Goal: Information Seeking & Learning: Learn about a topic

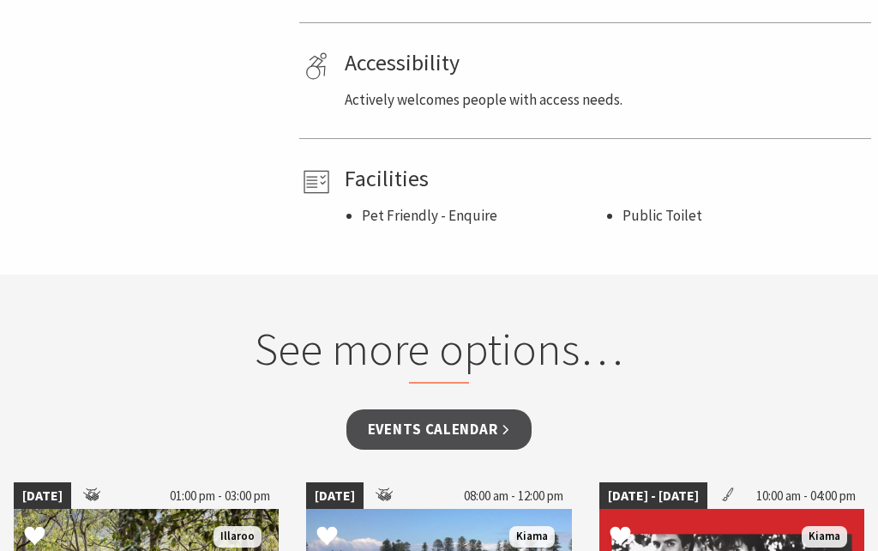
scroll to position [1182, 0]
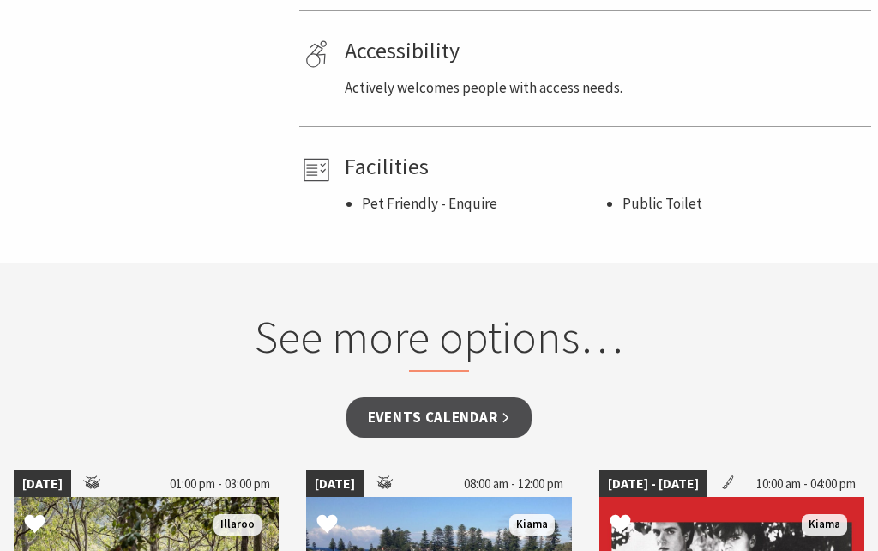
click at [471, 409] on link "Events Calendar" at bounding box center [439, 417] width 186 height 40
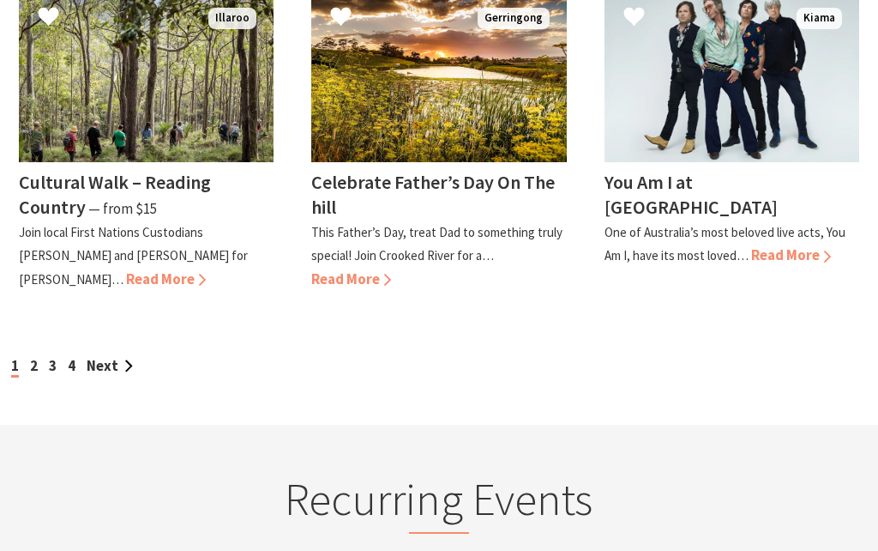
scroll to position [1728, 0]
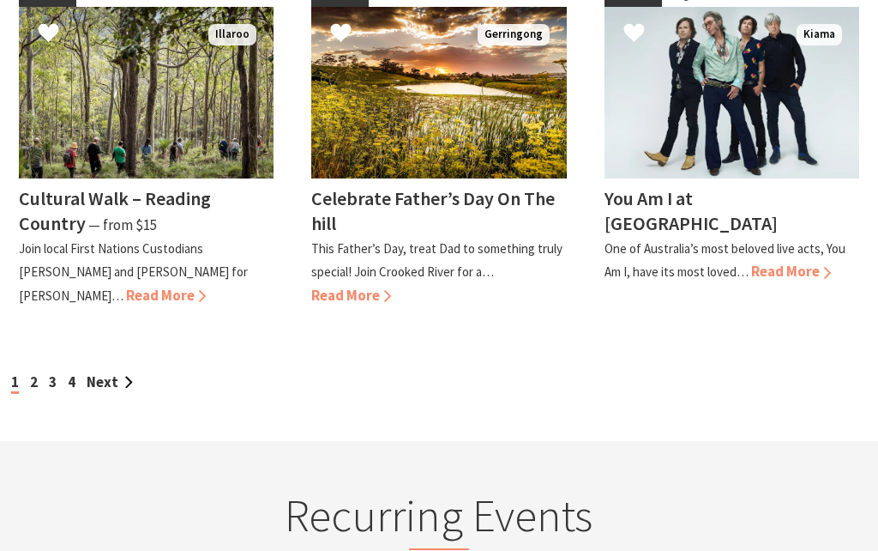
click at [124, 372] on link "Next" at bounding box center [110, 381] width 46 height 19
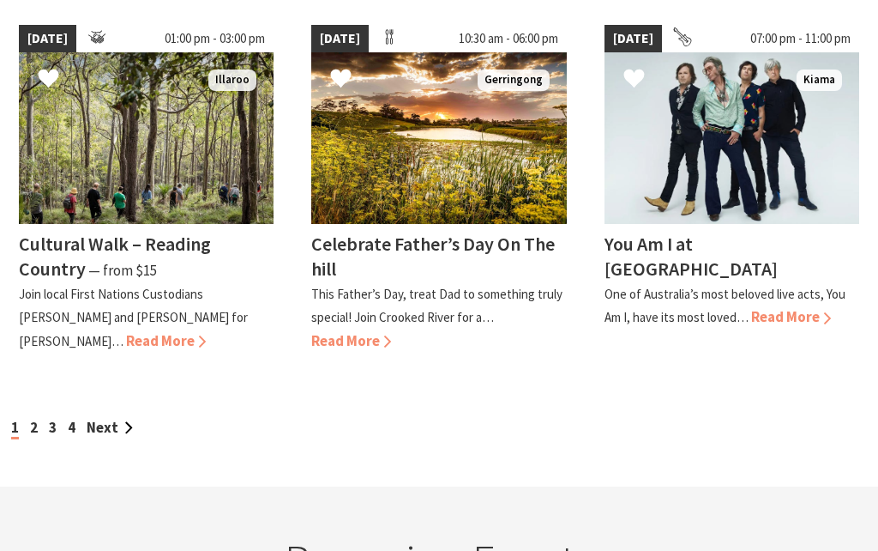
scroll to position [1682, 0]
click at [115, 418] on link "Next" at bounding box center [110, 427] width 46 height 19
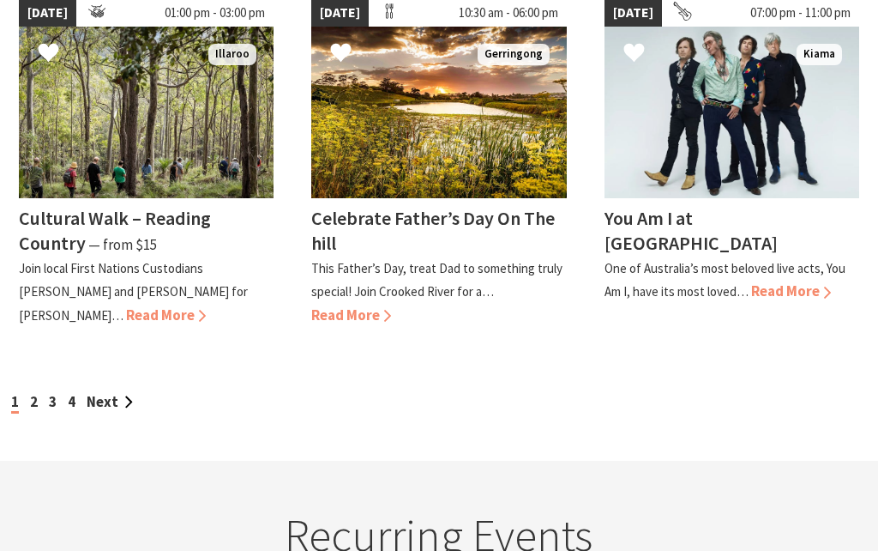
scroll to position [1706, 0]
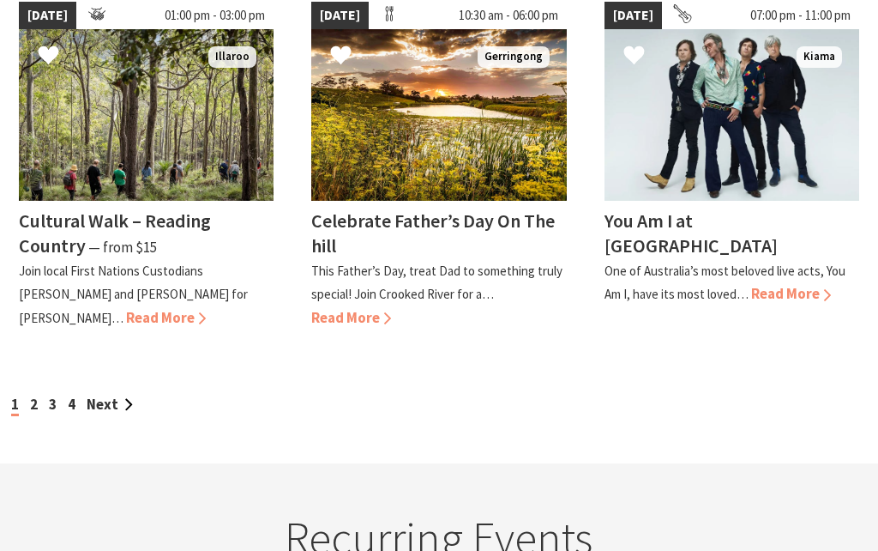
click at [36, 394] on link "2" at bounding box center [34, 403] width 8 height 19
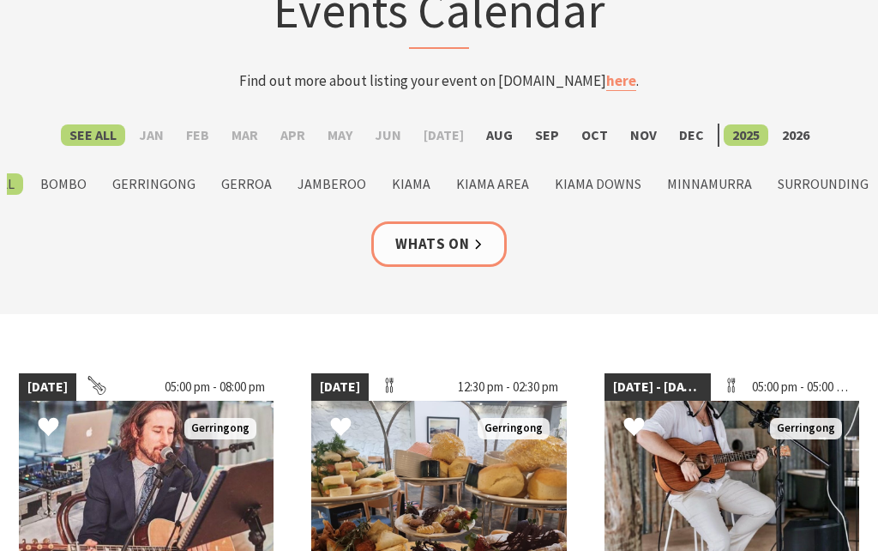
scroll to position [146, 0]
